Goal: Information Seeking & Learning: Understand process/instructions

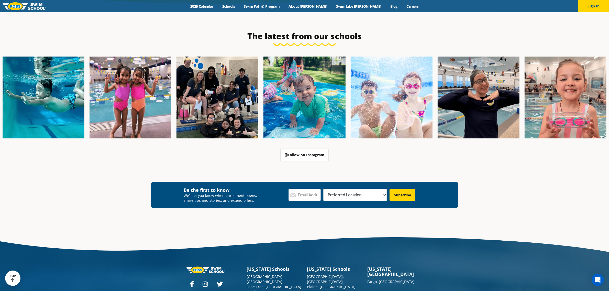
scroll to position [1939, 0]
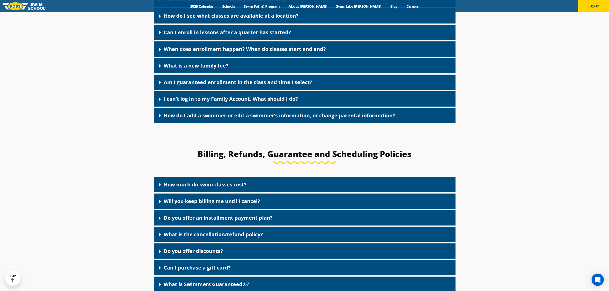
scroll to position [384, 0]
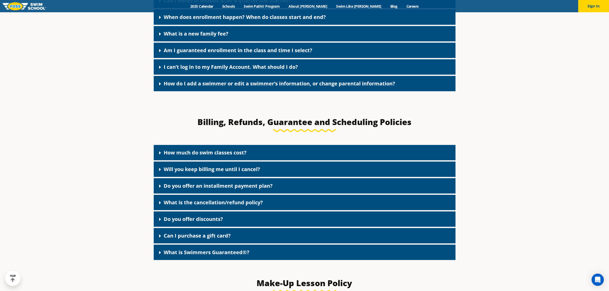
click at [280, 205] on div "What is the cancellation/refund policy?" at bounding box center [305, 202] width 302 height 15
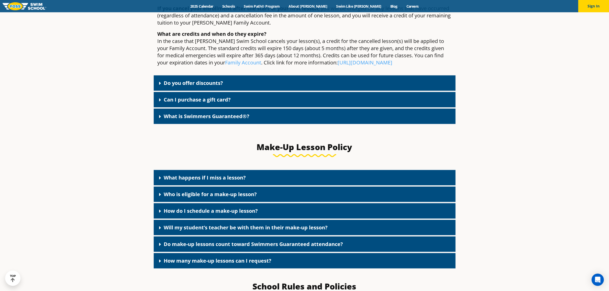
scroll to position [672, 0]
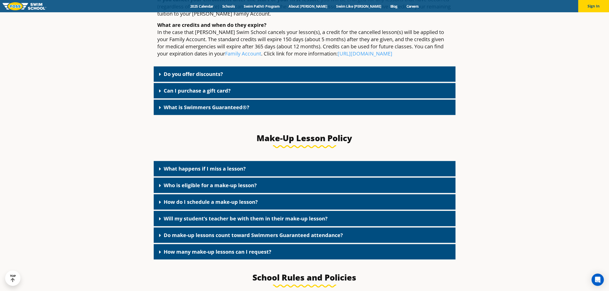
click at [240, 166] on link "What happens if I miss a lesson?" at bounding box center [205, 168] width 82 height 7
